Goal: Information Seeking & Learning: Learn about a topic

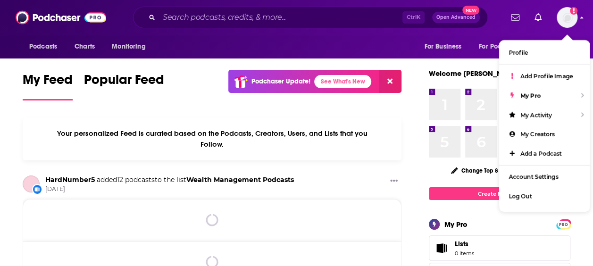
click at [569, 23] on img "Logged in as emilyjherman" at bounding box center [566, 17] width 21 height 21
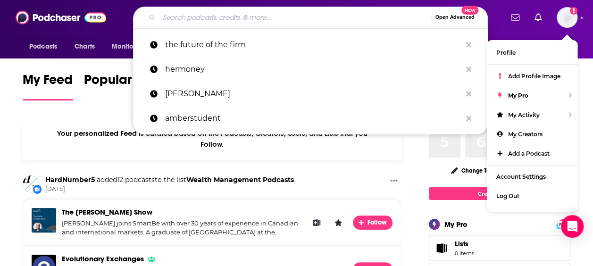
click at [222, 18] on input "Search podcasts, credits, & more..." at bounding box center [295, 17] width 272 height 15
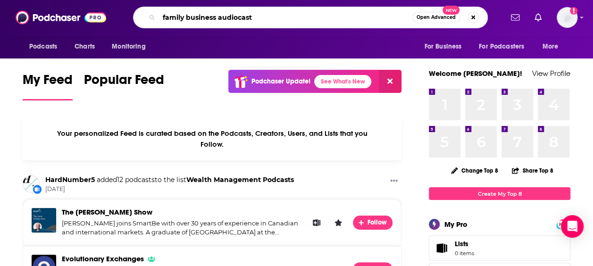
type input "family business audiocast"
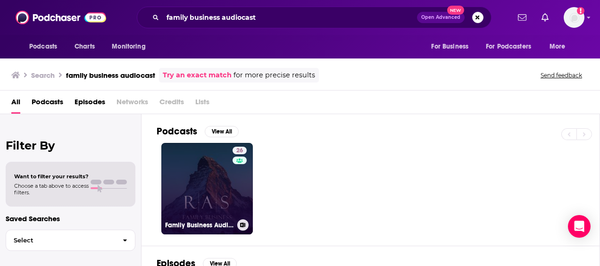
click at [213, 190] on link "26 Family Business Audiocast" at bounding box center [206, 188] width 91 height 91
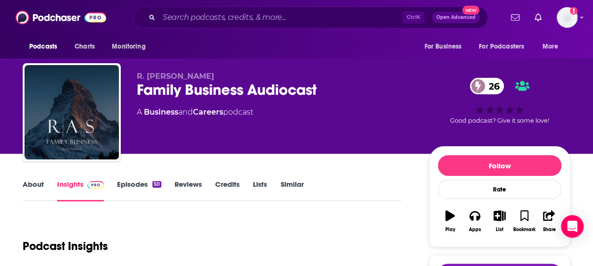
click at [150, 186] on link "Episodes 50" at bounding box center [139, 191] width 44 height 22
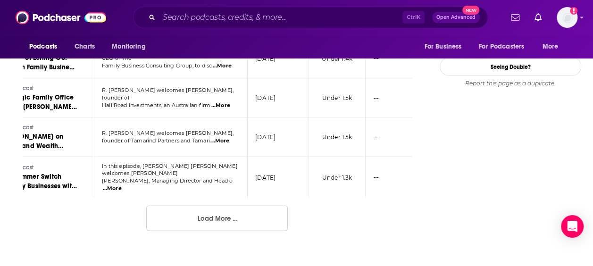
scroll to position [1053, 0]
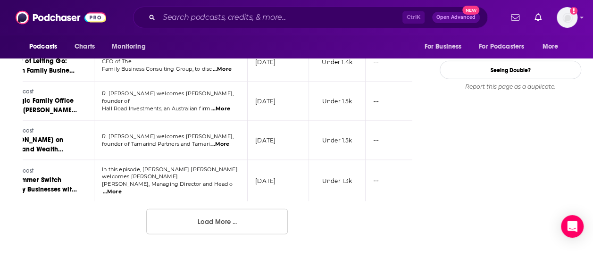
click at [250, 209] on button "Load More ..." at bounding box center [216, 221] width 141 height 25
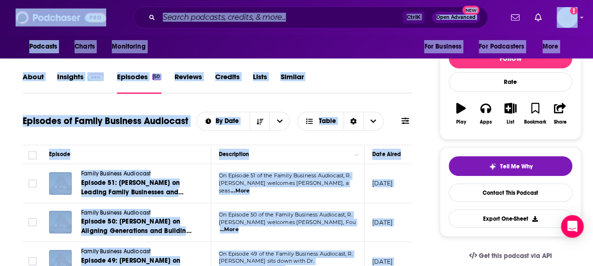
scroll to position [0, 0]
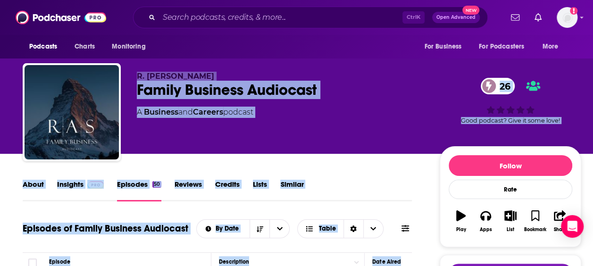
drag, startPoint x: 340, startPoint y: 239, endPoint x: 132, endPoint y: 74, distance: 265.8
copy div "R. [PERSON_NAME] Family Business Audiocast 26 A Business and Careers podcast 26…"
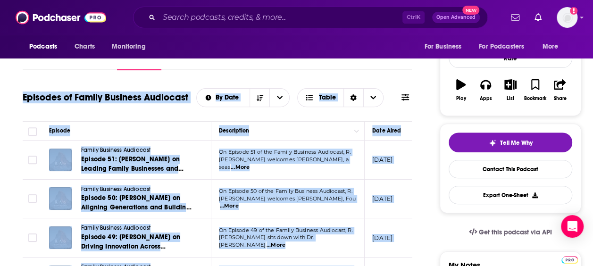
scroll to position [0, 5]
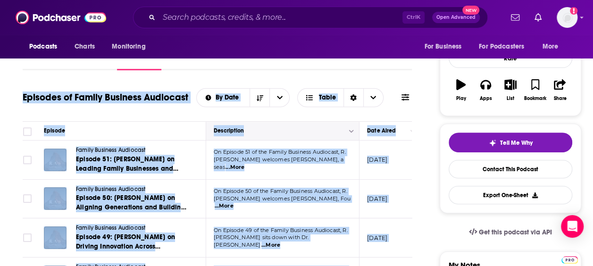
click at [283, 129] on icon "Move" at bounding box center [281, 130] width 11 height 11
click at [390, 115] on div "Episodes of Family Business Audiocast By Date Table" at bounding box center [217, 103] width 389 height 36
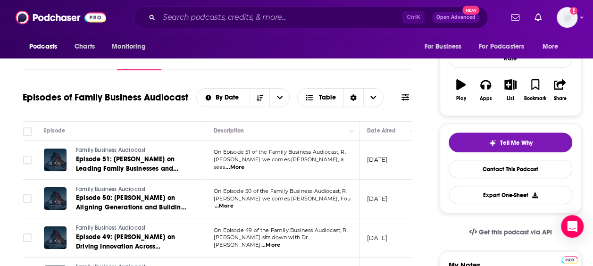
click at [244, 164] on span "...More" at bounding box center [234, 168] width 19 height 8
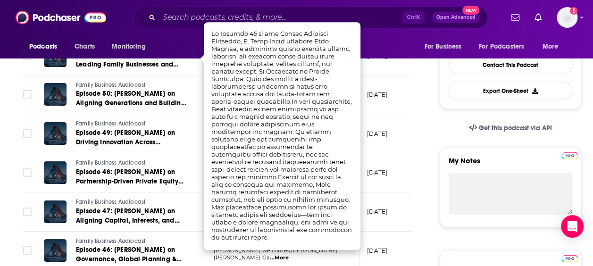
scroll to position [237, 0]
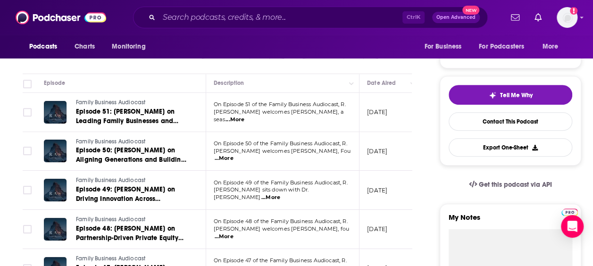
scroll to position [178, 0]
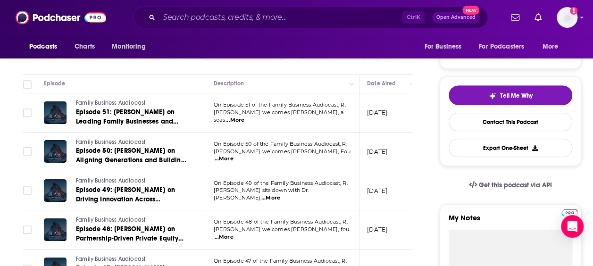
click at [233, 155] on span "...More" at bounding box center [224, 159] width 19 height 8
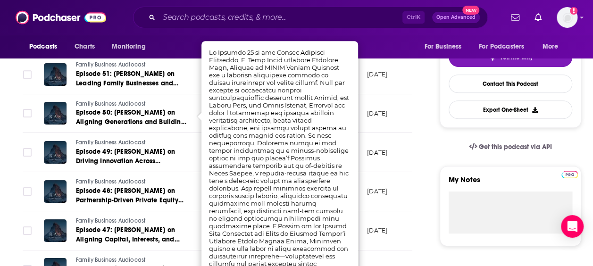
scroll to position [219, 0]
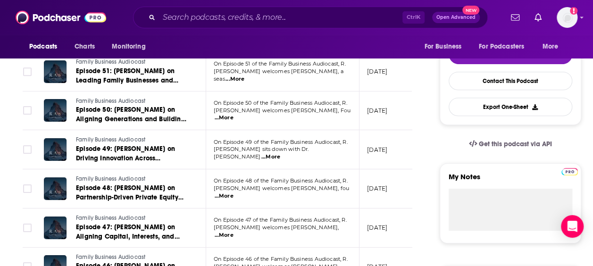
click at [280, 153] on span "...More" at bounding box center [270, 157] width 19 height 8
click at [407, 174] on td "[DATE]" at bounding box center [389, 188] width 61 height 39
click at [233, 192] on span "...More" at bounding box center [224, 196] width 19 height 8
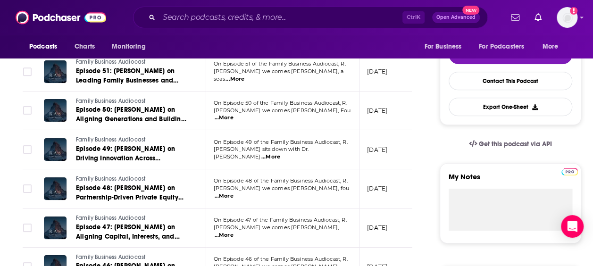
click at [233, 192] on span "...More" at bounding box center [224, 196] width 19 height 8
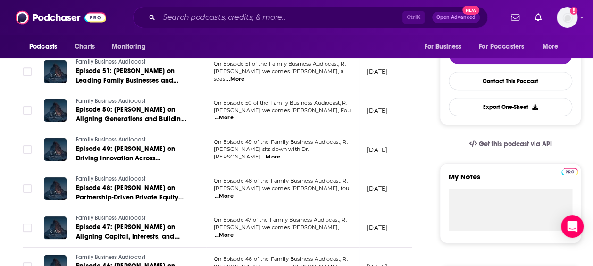
click at [233, 232] on span "...More" at bounding box center [224, 236] width 19 height 8
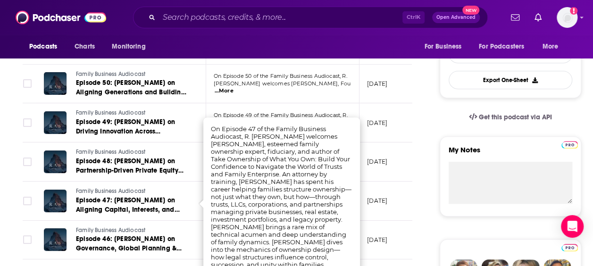
scroll to position [248, 0]
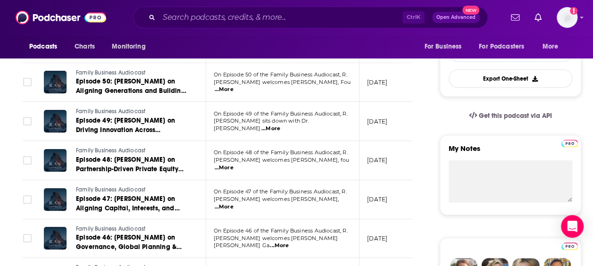
click at [233, 203] on span "...More" at bounding box center [224, 207] width 19 height 8
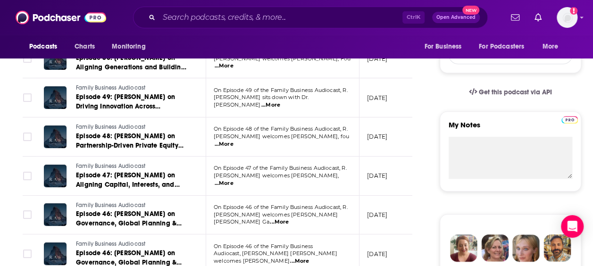
click at [289, 219] on span "...More" at bounding box center [279, 222] width 19 height 8
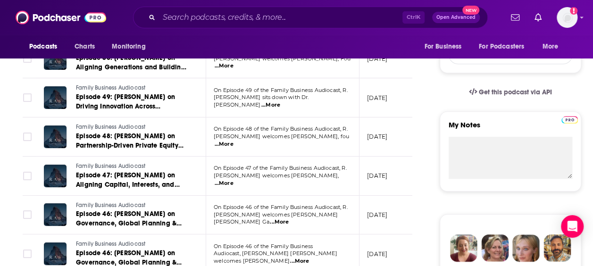
click at [233, 180] on span "...More" at bounding box center [224, 184] width 19 height 8
click at [387, 175] on p "[DATE]" at bounding box center [377, 176] width 20 height 8
click at [289, 220] on span "...More" at bounding box center [279, 222] width 19 height 8
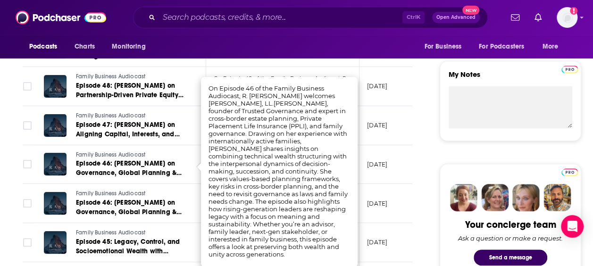
scroll to position [323, 0]
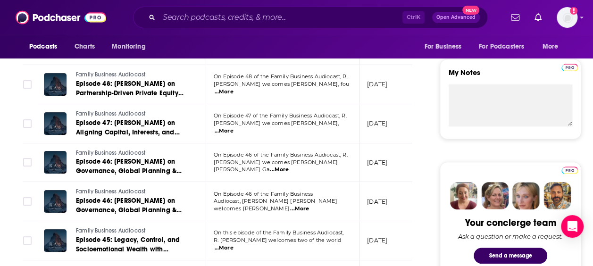
click at [309, 205] on span "...More" at bounding box center [299, 209] width 19 height 8
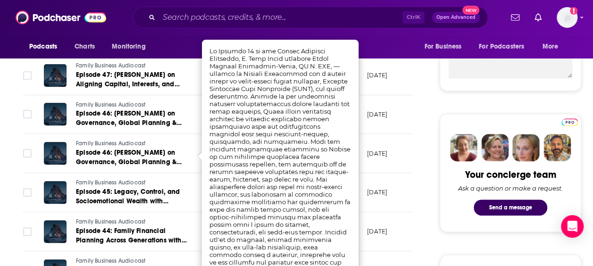
scroll to position [376, 0]
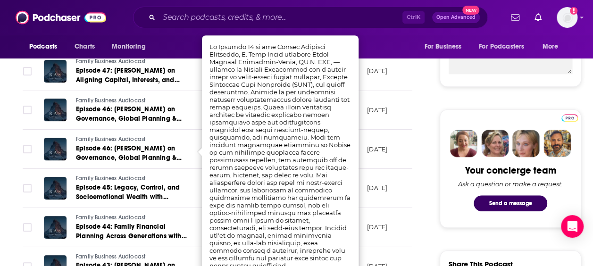
click at [394, 205] on td "[DATE]" at bounding box center [389, 188] width 61 height 39
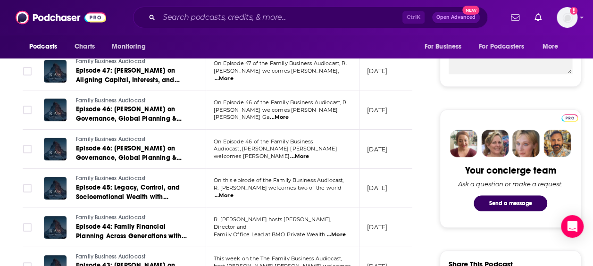
click at [331, 231] on span "...More" at bounding box center [336, 235] width 19 height 8
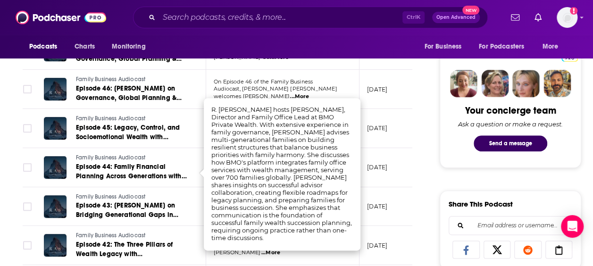
scroll to position [436, 0]
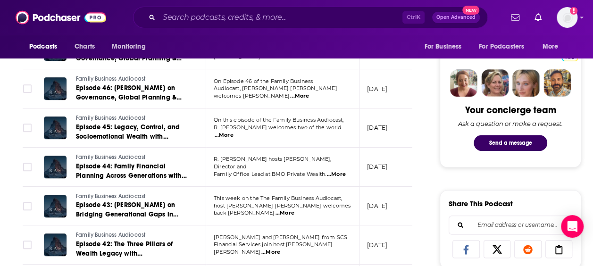
click at [294, 209] on span "...More" at bounding box center [284, 213] width 19 height 8
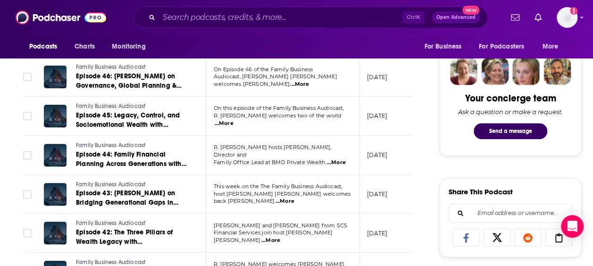
scroll to position [491, 0]
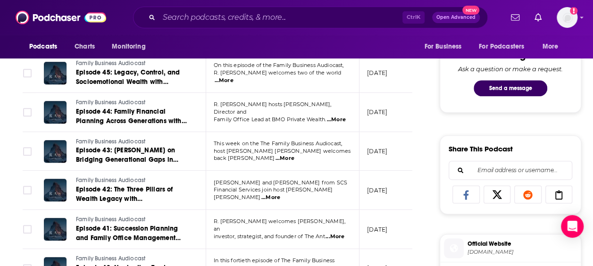
click at [280, 194] on span "...More" at bounding box center [270, 198] width 19 height 8
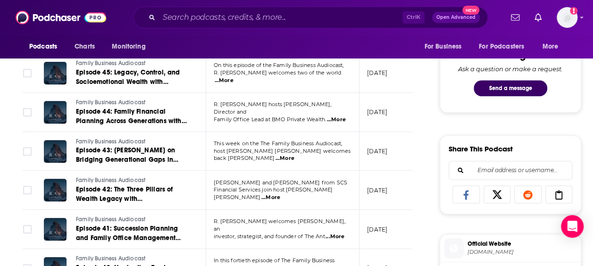
click at [336, 233] on span "...More" at bounding box center [334, 237] width 19 height 8
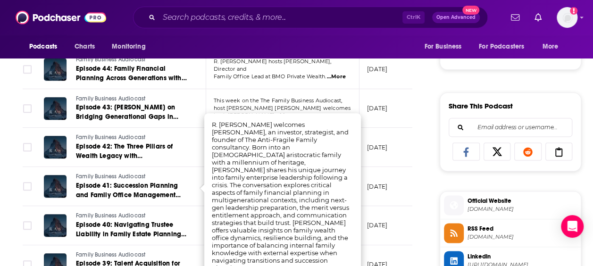
scroll to position [556, 0]
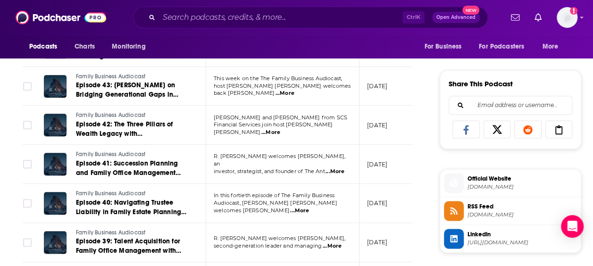
click at [374, 210] on td "[DATE]" at bounding box center [389, 203] width 61 height 39
click at [309, 207] on span "...More" at bounding box center [299, 211] width 19 height 8
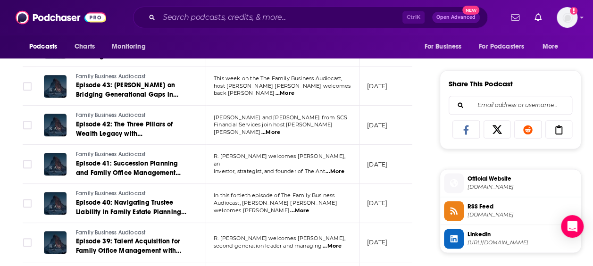
scroll to position [598, 0]
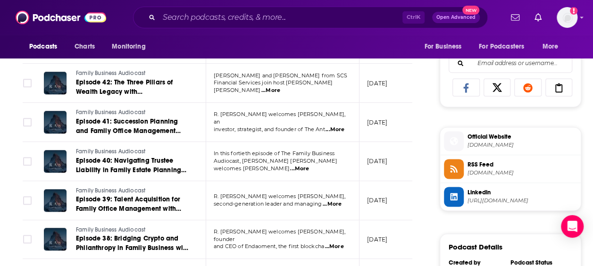
click at [340, 202] on span "...More" at bounding box center [332, 204] width 19 height 8
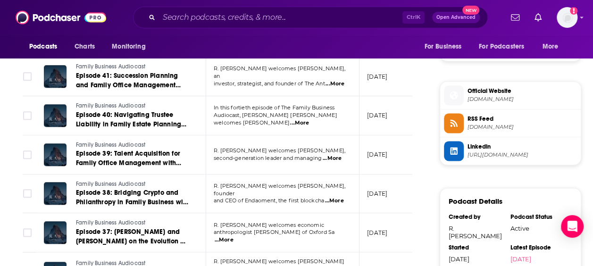
scroll to position [644, 0]
click at [337, 197] on span "...More" at bounding box center [333, 201] width 19 height 8
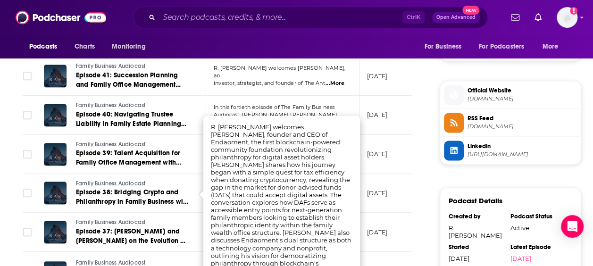
click at [387, 193] on p "[DATE]" at bounding box center [377, 193] width 20 height 8
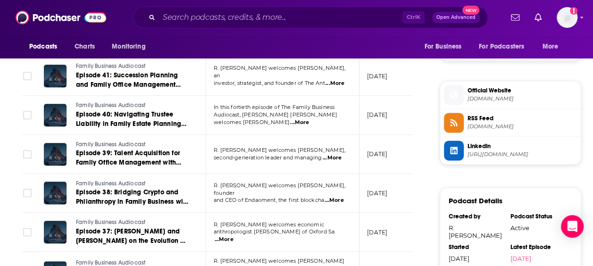
click at [233, 236] on span "...More" at bounding box center [224, 240] width 19 height 8
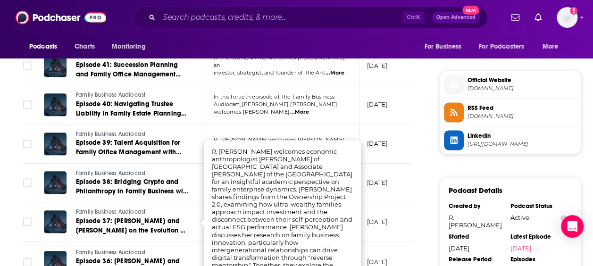
scroll to position [659, 0]
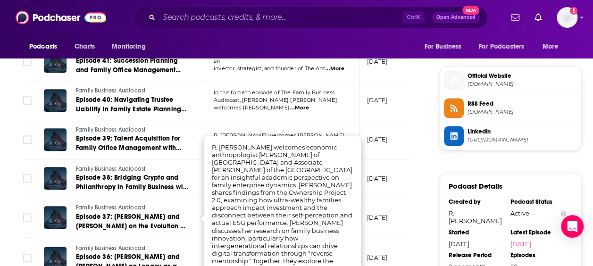
click at [407, 239] on td "[DATE]" at bounding box center [389, 257] width 61 height 41
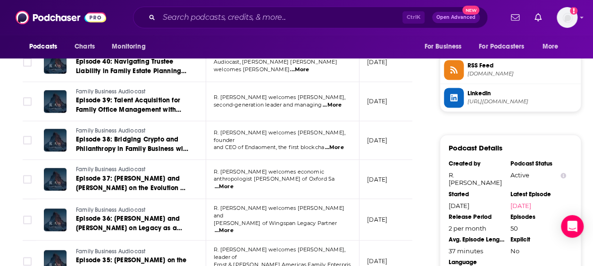
scroll to position [697, 0]
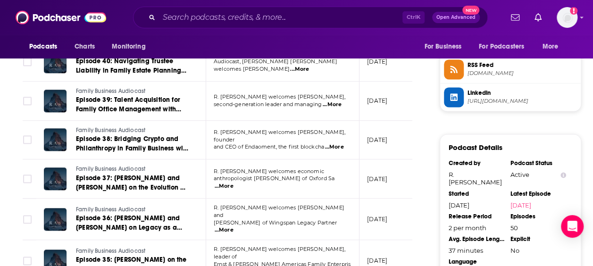
click at [233, 226] on span "...More" at bounding box center [224, 230] width 19 height 8
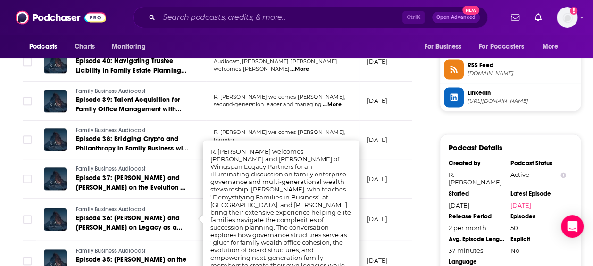
click at [387, 219] on p "[DATE]" at bounding box center [377, 219] width 20 height 8
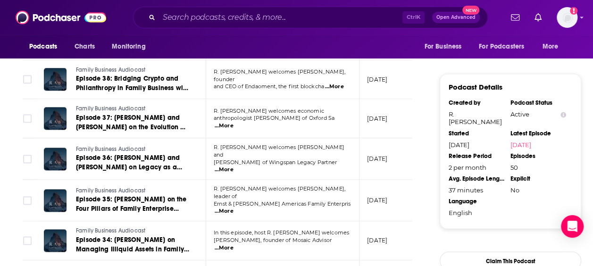
scroll to position [759, 0]
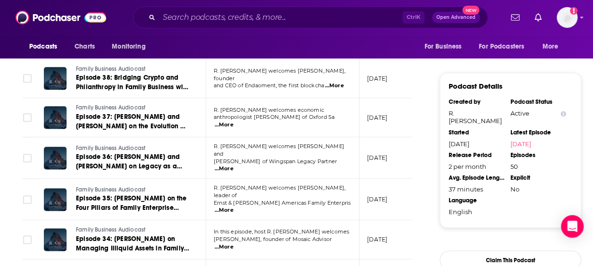
click at [233, 207] on span "...More" at bounding box center [224, 211] width 19 height 8
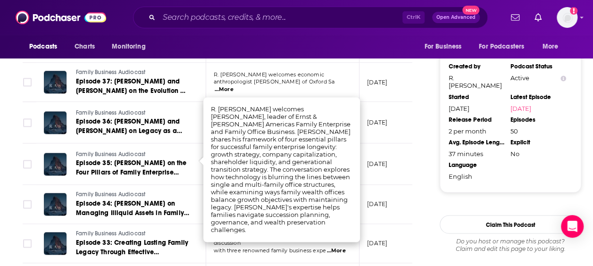
scroll to position [795, 0]
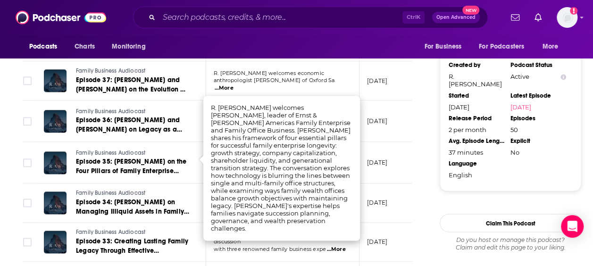
click at [387, 199] on p "[DATE]" at bounding box center [377, 203] width 20 height 8
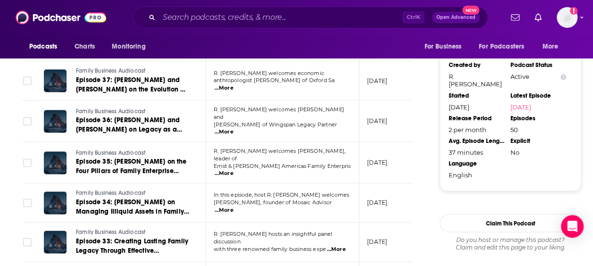
click at [233, 207] on span "...More" at bounding box center [224, 211] width 19 height 8
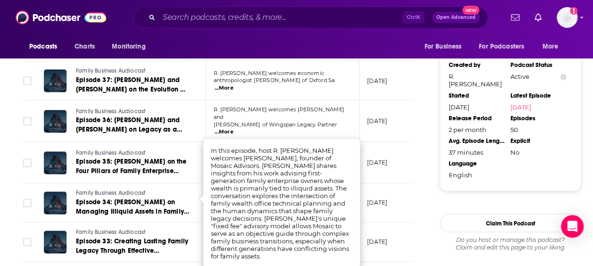
click at [395, 223] on td "[DATE]" at bounding box center [389, 242] width 61 height 39
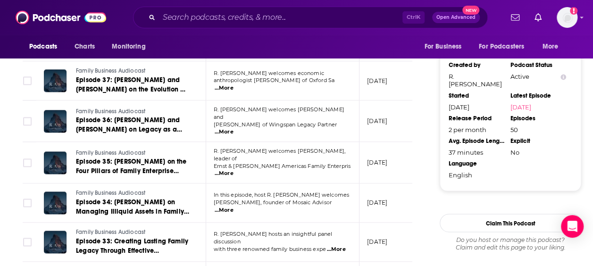
scroll to position [834, 0]
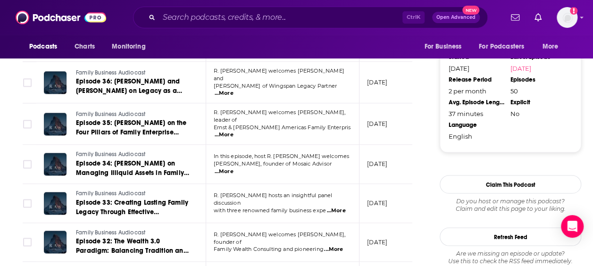
click at [339, 207] on span "...More" at bounding box center [335, 211] width 19 height 8
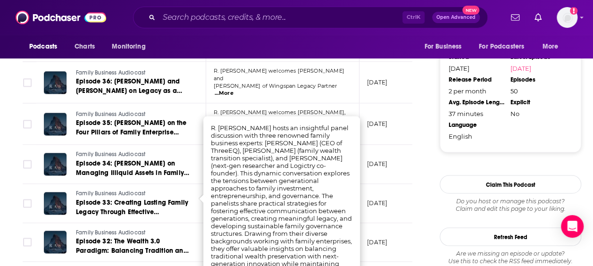
click at [387, 238] on p "[DATE]" at bounding box center [377, 242] width 20 height 8
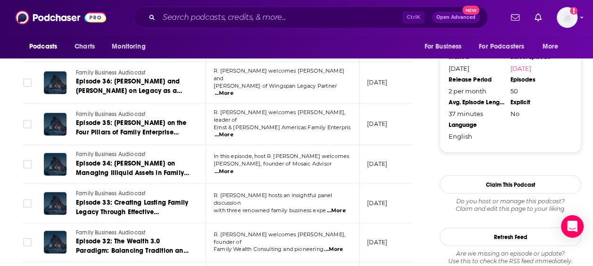
click at [337, 246] on span "...More" at bounding box center [333, 250] width 19 height 8
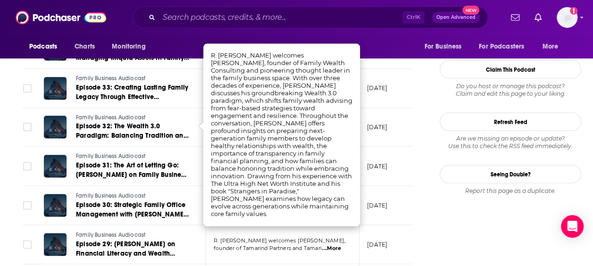
scroll to position [955, 0]
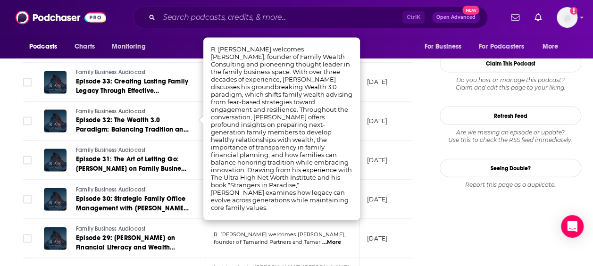
click at [389, 204] on td "[DATE]" at bounding box center [389, 199] width 61 height 39
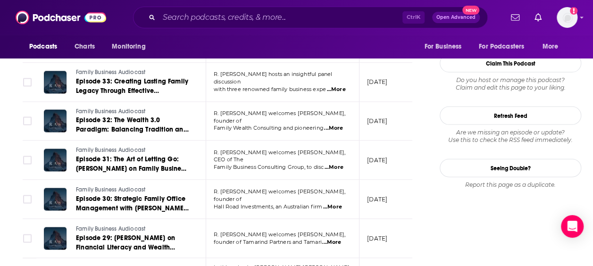
click at [342, 164] on span "...More" at bounding box center [333, 168] width 19 height 8
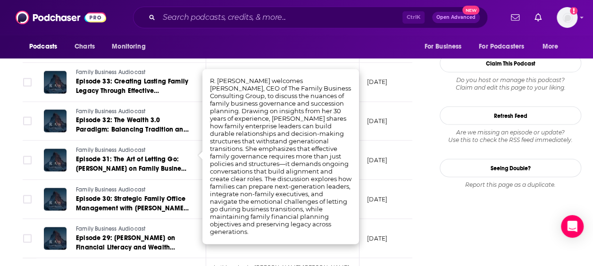
click at [390, 170] on td "[DATE]" at bounding box center [389, 160] width 61 height 39
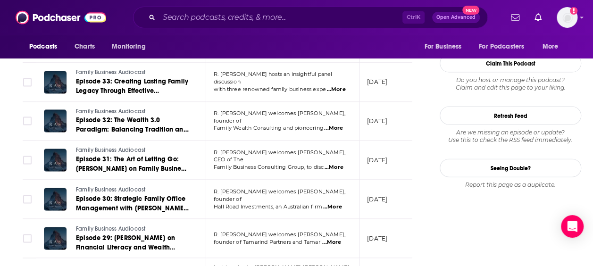
click at [341, 203] on span "...More" at bounding box center [332, 207] width 19 height 8
click at [385, 195] on p "[DATE]" at bounding box center [377, 199] width 20 height 8
click at [331, 239] on span "...More" at bounding box center [331, 243] width 19 height 8
click at [406, 199] on td "[DATE]" at bounding box center [389, 199] width 61 height 39
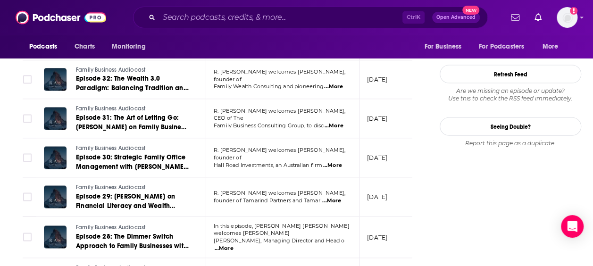
scroll to position [997, 0]
click at [337, 197] on span "...More" at bounding box center [331, 201] width 19 height 8
click at [367, 197] on td "[DATE]" at bounding box center [389, 196] width 61 height 39
click at [233, 244] on span "...More" at bounding box center [224, 248] width 19 height 8
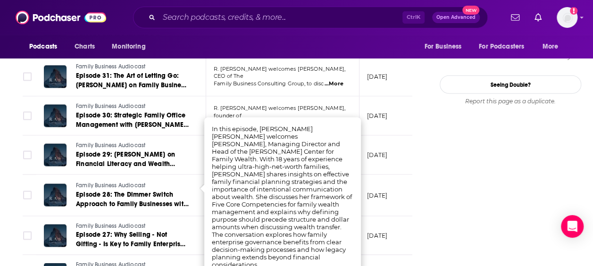
scroll to position [1041, 0]
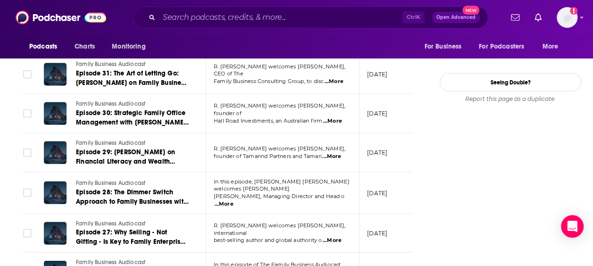
click at [389, 228] on td "[DATE]" at bounding box center [389, 233] width 61 height 39
click at [341, 237] on span "...More" at bounding box center [332, 241] width 19 height 8
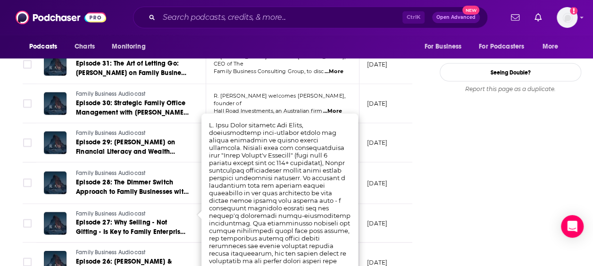
scroll to position [1051, 0]
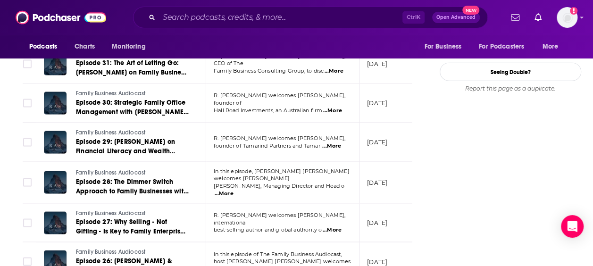
click at [401, 222] on td "[DATE]" at bounding box center [389, 223] width 61 height 39
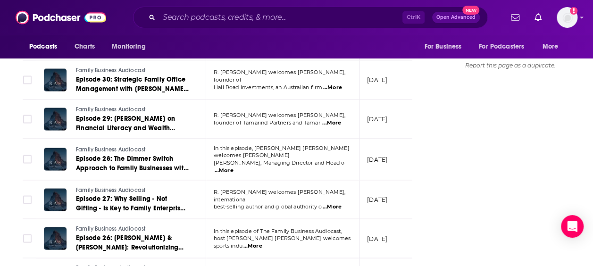
scroll to position [1077, 0]
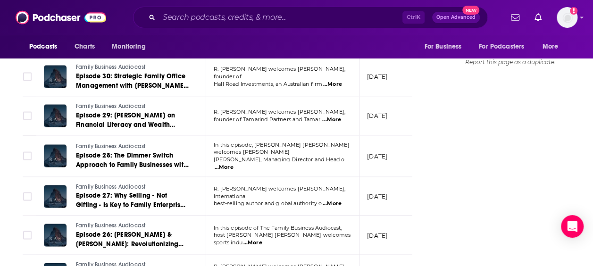
click at [262, 239] on span "...More" at bounding box center [252, 243] width 19 height 8
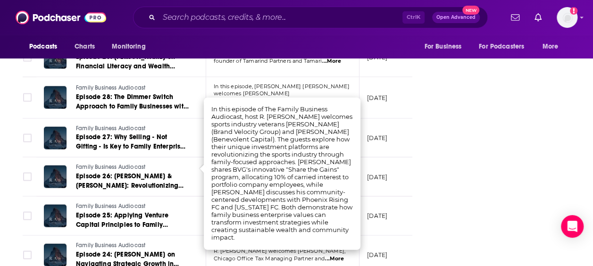
scroll to position [1141, 0]
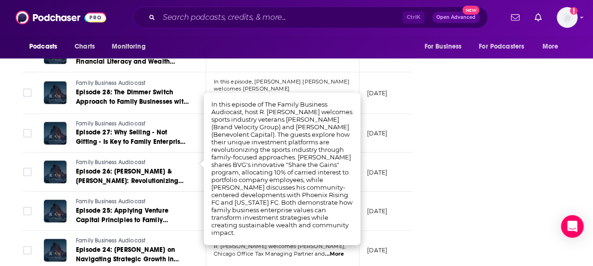
click at [405, 193] on td "[DATE]" at bounding box center [389, 211] width 61 height 39
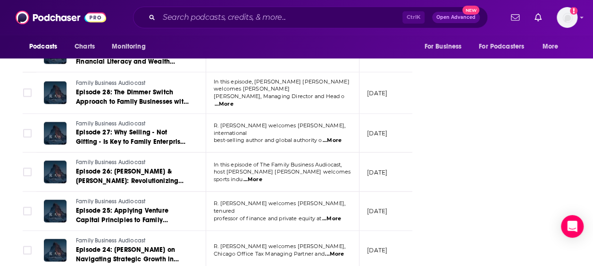
click at [332, 137] on span "...More" at bounding box center [332, 141] width 19 height 8
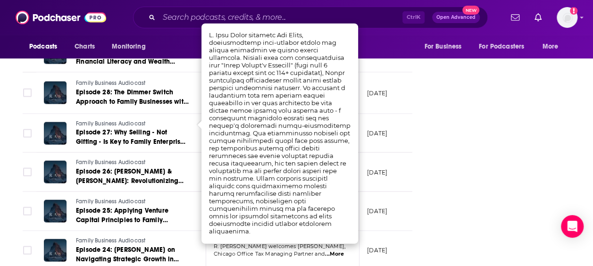
click at [382, 153] on td "[DATE]" at bounding box center [389, 172] width 61 height 39
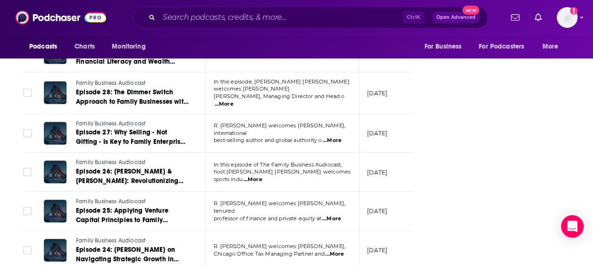
click at [262, 176] on span "...More" at bounding box center [252, 180] width 19 height 8
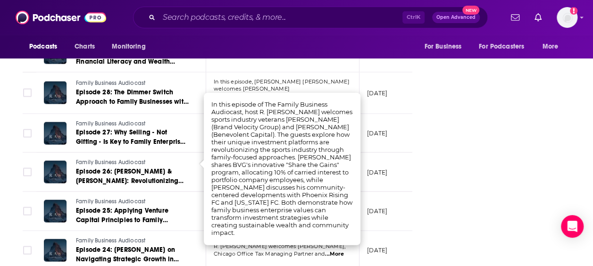
click at [388, 168] on td "[DATE]" at bounding box center [389, 172] width 61 height 39
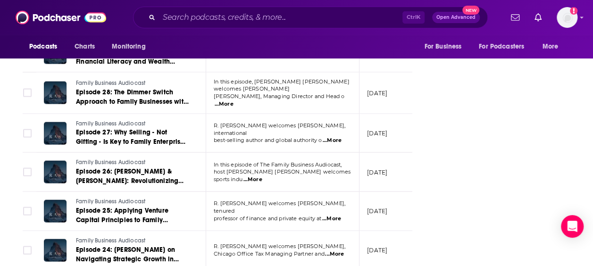
click at [332, 215] on span "...More" at bounding box center [331, 219] width 19 height 8
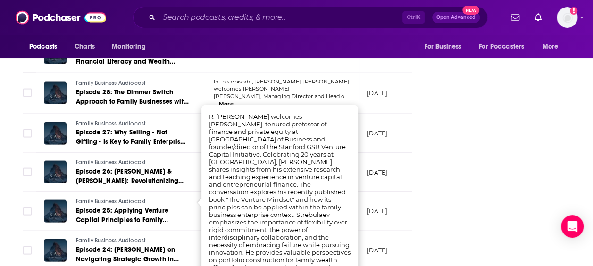
click at [367, 192] on td "[DATE]" at bounding box center [389, 211] width 61 height 39
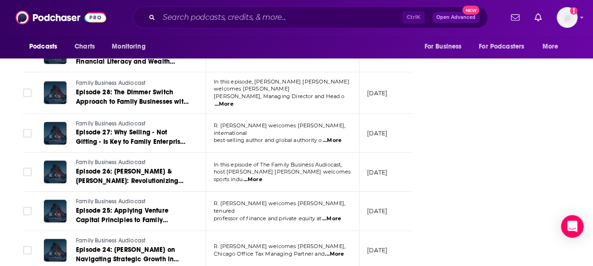
scroll to position [1201, 0]
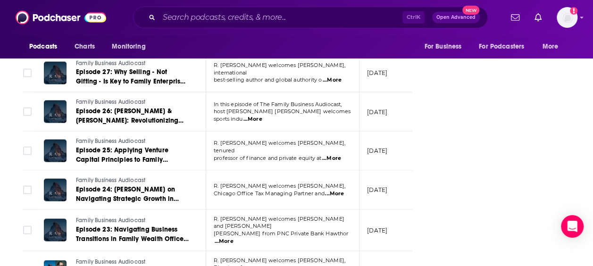
click at [339, 185] on td "R. [PERSON_NAME] welcomes [PERSON_NAME], Chicago Office Tax Managing Partner an…" at bounding box center [282, 190] width 153 height 39
click at [338, 190] on span "...More" at bounding box center [334, 194] width 19 height 8
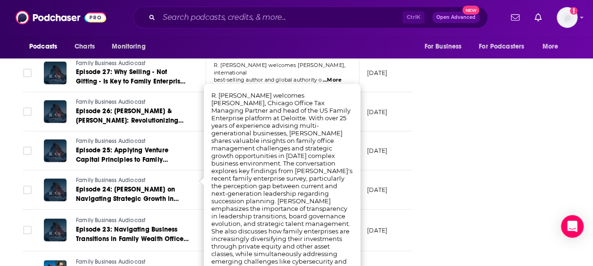
click at [393, 184] on td "[DATE]" at bounding box center [389, 190] width 61 height 39
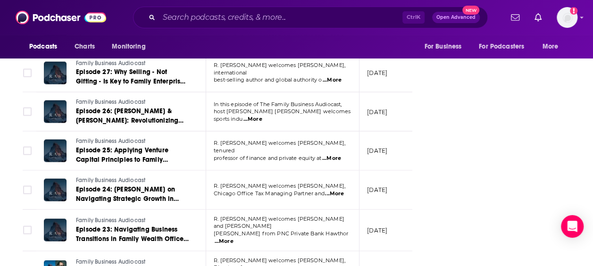
click at [233, 238] on span "...More" at bounding box center [224, 242] width 19 height 8
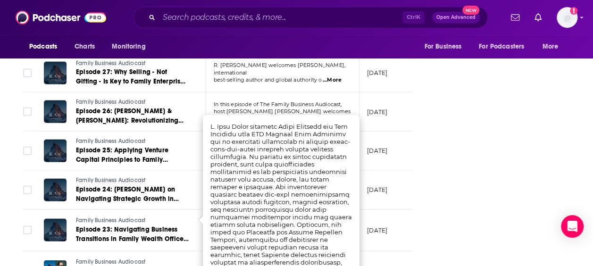
click at [418, 209] on div "About Insights Episodes 50 Reviews Credits Lists Similar Episodes of Family Bus…" at bounding box center [224, 7] width 432 height 2061
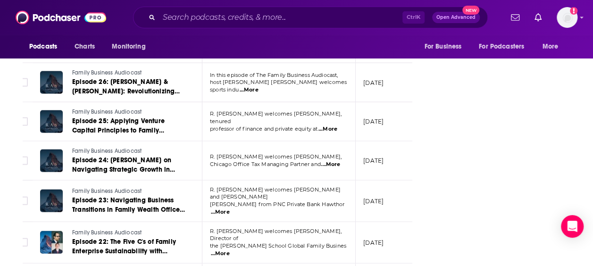
scroll to position [1231, 0]
click at [230, 249] on span "...More" at bounding box center [220, 253] width 19 height 8
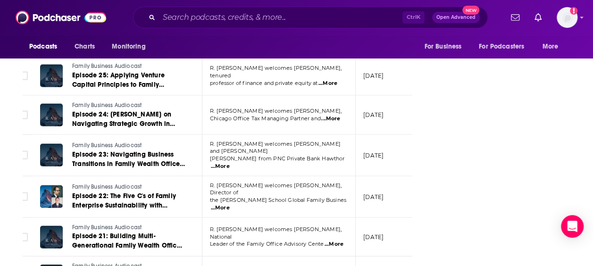
scroll to position [1278, 0]
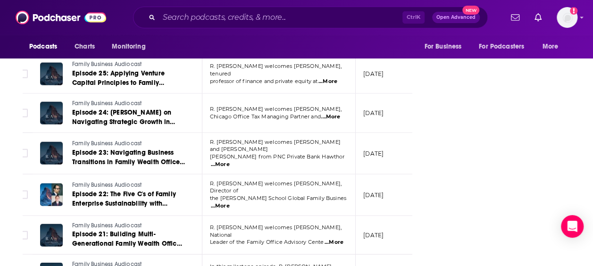
click at [334, 239] on span "...More" at bounding box center [333, 243] width 19 height 8
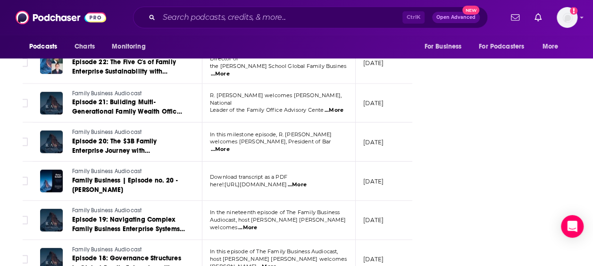
scroll to position [1411, 0]
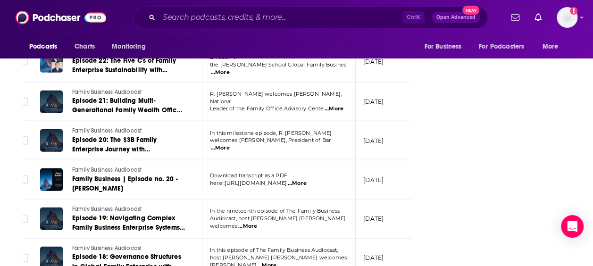
click at [257, 223] on span "...More" at bounding box center [247, 227] width 19 height 8
click at [383, 215] on p "[DATE]" at bounding box center [373, 219] width 20 height 8
click at [306, 180] on span "...More" at bounding box center [297, 184] width 19 height 8
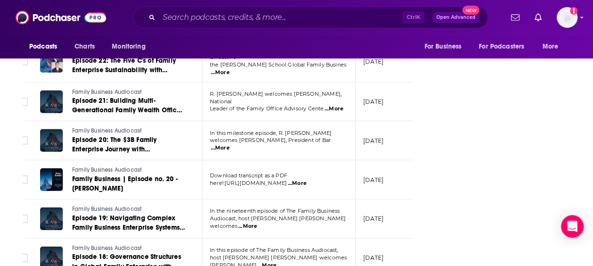
click at [276, 262] on span "...More" at bounding box center [266, 266] width 19 height 8
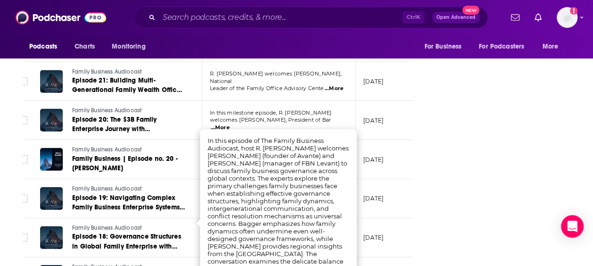
scroll to position [1432, 0]
click at [407, 223] on td "[DATE]" at bounding box center [386, 237] width 61 height 39
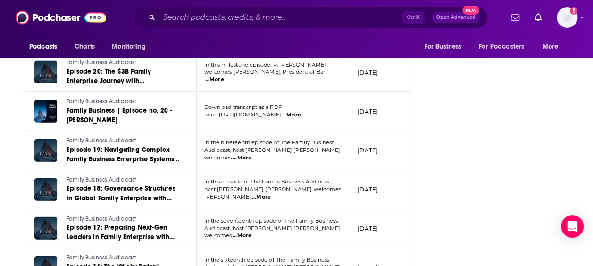
scroll to position [1511, 0]
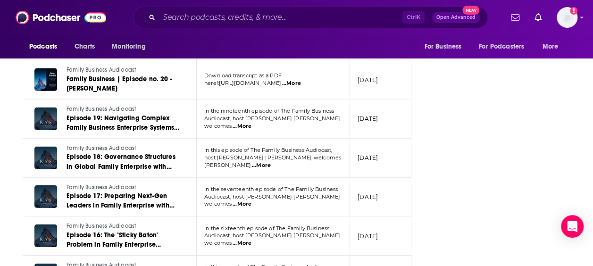
click at [251, 200] on span "...More" at bounding box center [241, 204] width 19 height 8
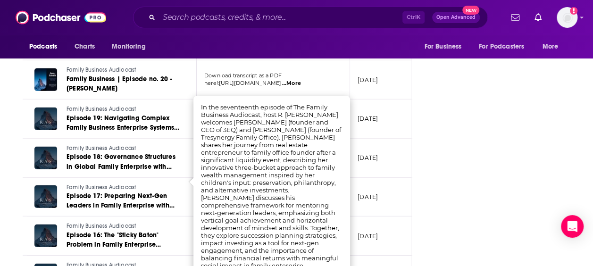
click at [375, 216] on td "[DATE]" at bounding box center [380, 235] width 61 height 39
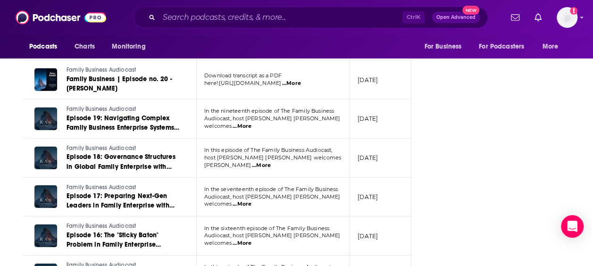
click at [251, 240] on span "...More" at bounding box center [241, 244] width 19 height 8
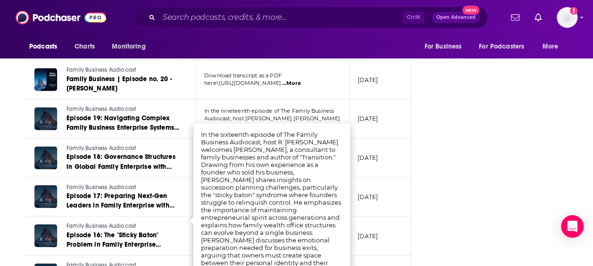
click at [397, 216] on td "[DATE]" at bounding box center [380, 235] width 61 height 39
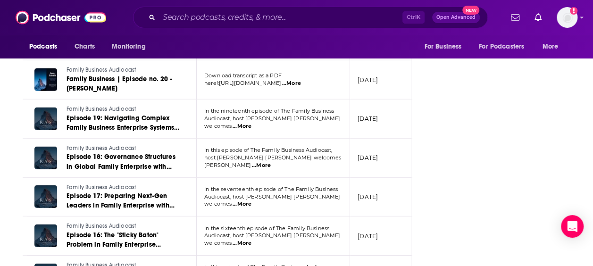
scroll to position [1564, 0]
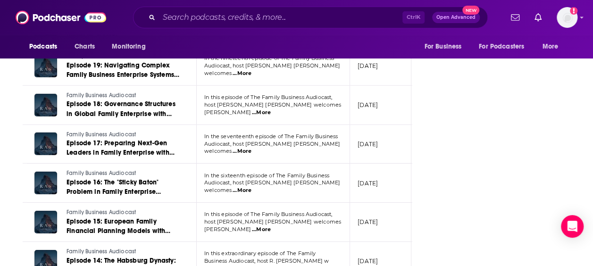
click at [271, 226] on span "...More" at bounding box center [261, 230] width 19 height 8
click at [384, 214] on td "[DATE]" at bounding box center [380, 222] width 61 height 39
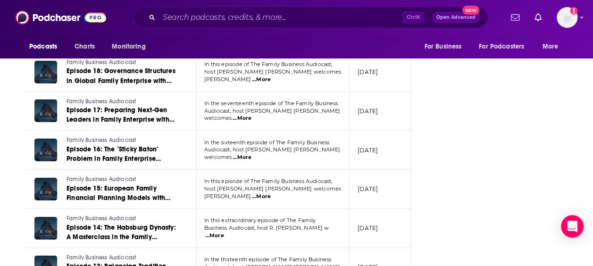
click at [224, 232] on span "...More" at bounding box center [214, 236] width 19 height 8
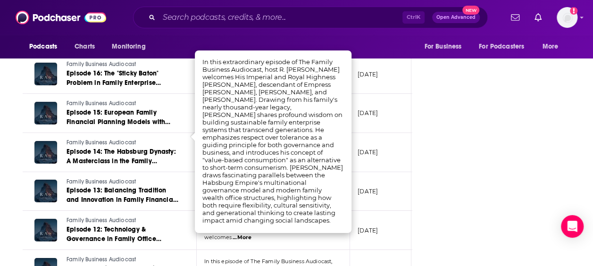
scroll to position [1673, 0]
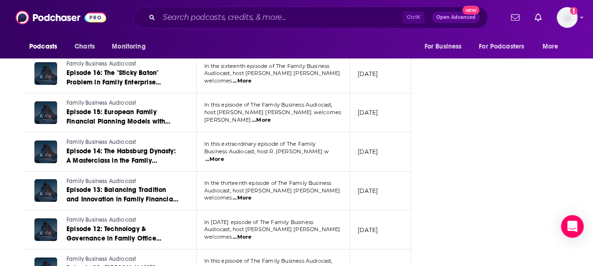
click at [377, 226] on p "[DATE]" at bounding box center [367, 230] width 20 height 8
click at [251, 194] on span "...More" at bounding box center [241, 198] width 19 height 8
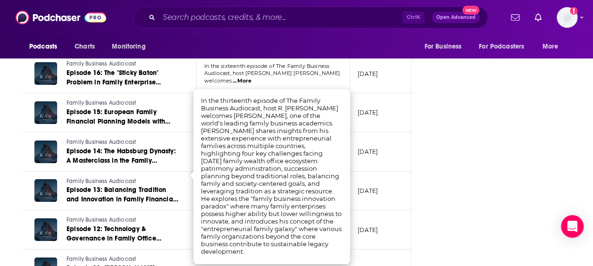
click at [393, 210] on td "[DATE]" at bounding box center [380, 229] width 61 height 39
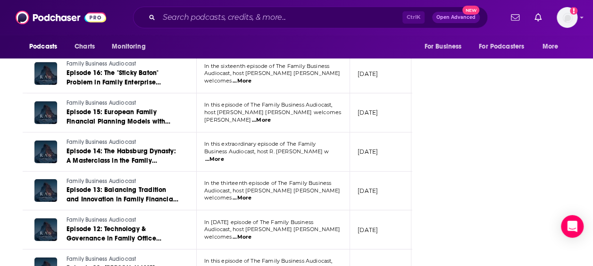
click at [251, 233] on span "...More" at bounding box center [241, 237] width 19 height 8
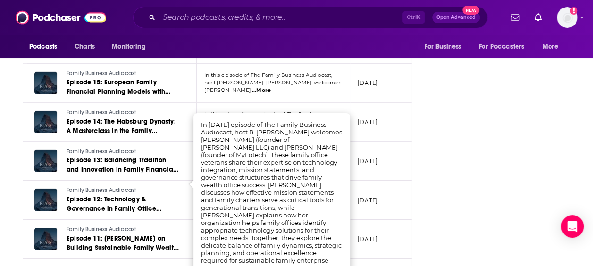
scroll to position [1709, 0]
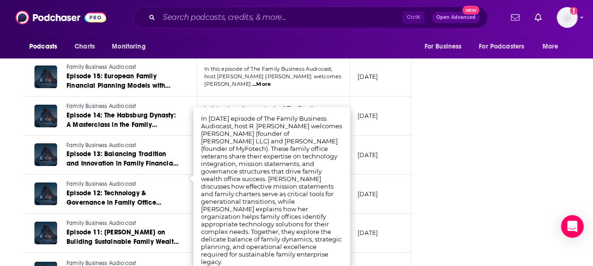
click at [378, 229] on p "[DATE]" at bounding box center [367, 233] width 20 height 8
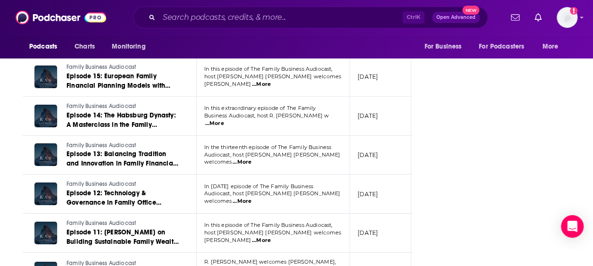
click at [271, 237] on span "...More" at bounding box center [261, 241] width 19 height 8
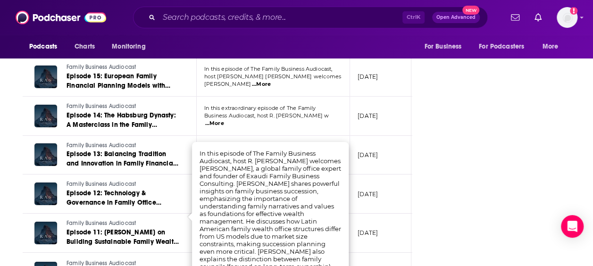
click at [378, 229] on p "[DATE]" at bounding box center [367, 233] width 20 height 8
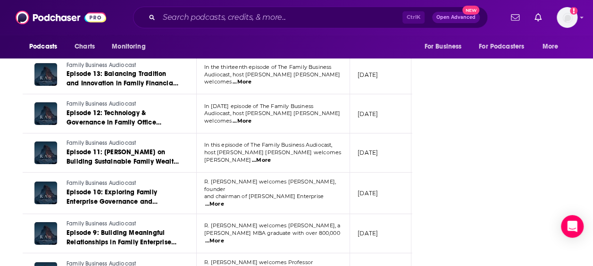
scroll to position [1790, 0]
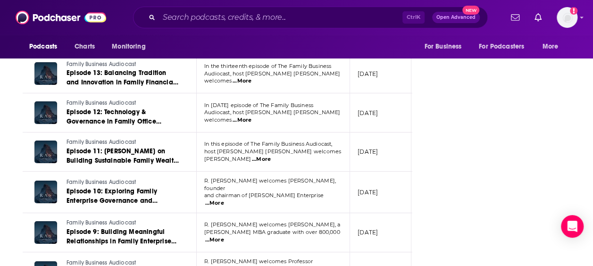
click at [224, 236] on span "...More" at bounding box center [214, 240] width 19 height 8
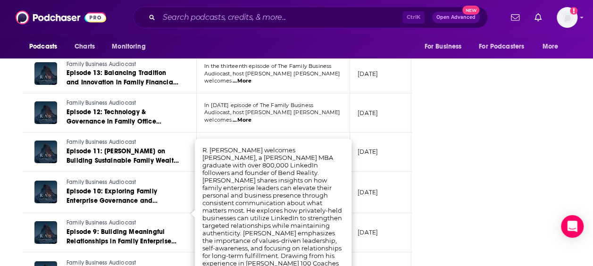
click at [393, 220] on td "[DATE]" at bounding box center [380, 232] width 61 height 39
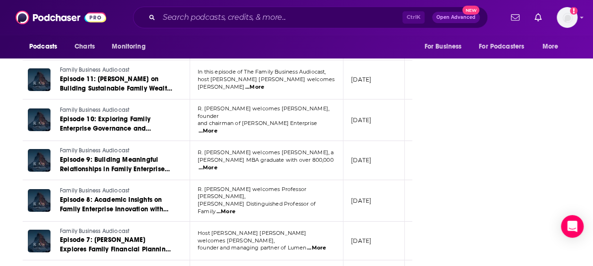
scroll to position [1899, 0]
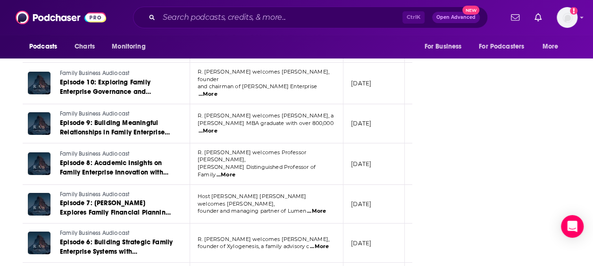
click at [235, 171] on span "...More" at bounding box center [225, 175] width 19 height 8
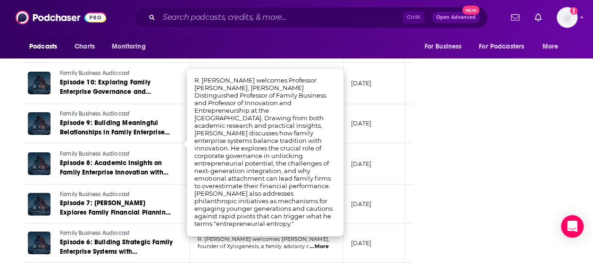
click at [362, 200] on p "[DATE]" at bounding box center [361, 204] width 20 height 8
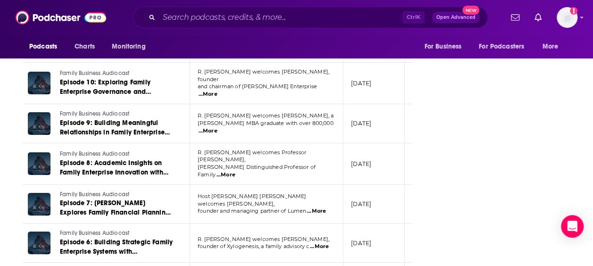
click at [320, 243] on span "...More" at bounding box center [319, 247] width 19 height 8
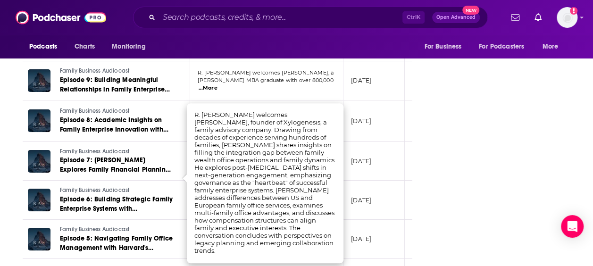
scroll to position [1944, 0]
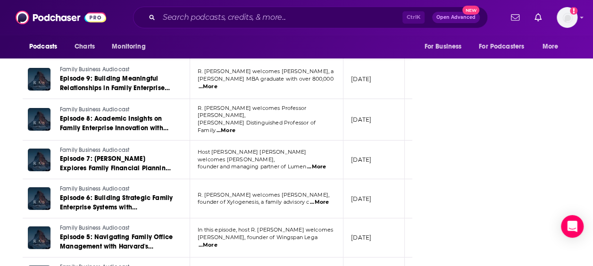
click at [359, 180] on td "[DATE]" at bounding box center [373, 198] width 61 height 39
click at [323, 199] on span "...More" at bounding box center [319, 203] width 19 height 8
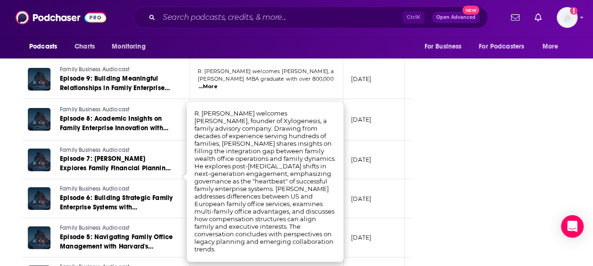
click at [373, 218] on td "[DATE]" at bounding box center [373, 237] width 61 height 39
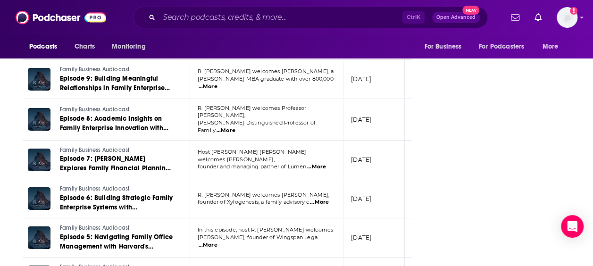
click at [217, 241] on span "...More" at bounding box center [208, 245] width 19 height 8
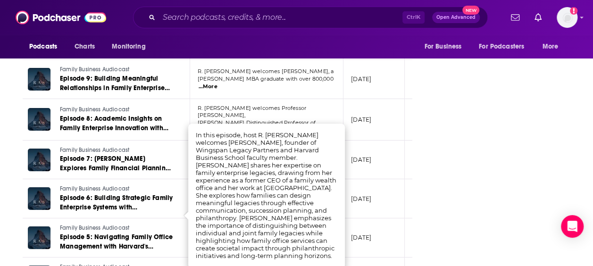
scroll to position [1955, 0]
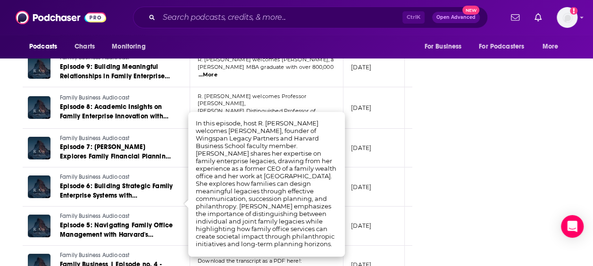
click at [357, 207] on td "[DATE]" at bounding box center [373, 226] width 61 height 39
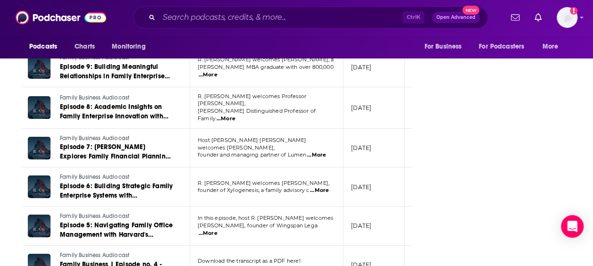
click at [280, 265] on span "...More" at bounding box center [270, 269] width 19 height 8
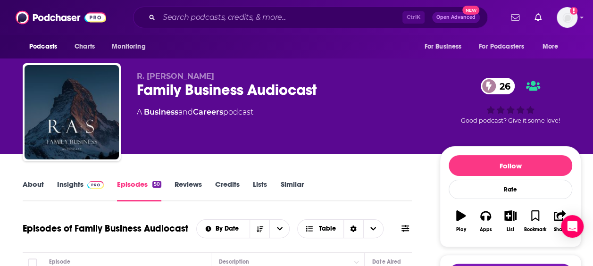
scroll to position [8, 0]
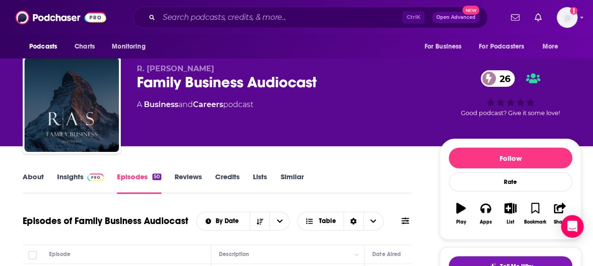
click at [75, 176] on link "Insights" at bounding box center [80, 183] width 47 height 22
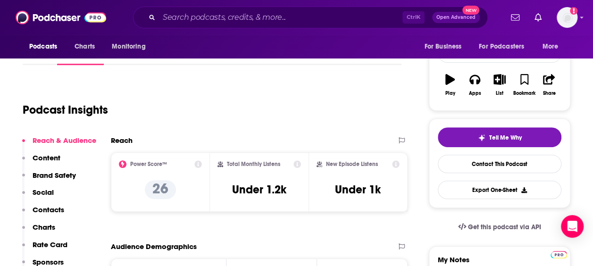
scroll to position [137, 0]
